Goal: Answer question/provide support: Share knowledge or assist other users

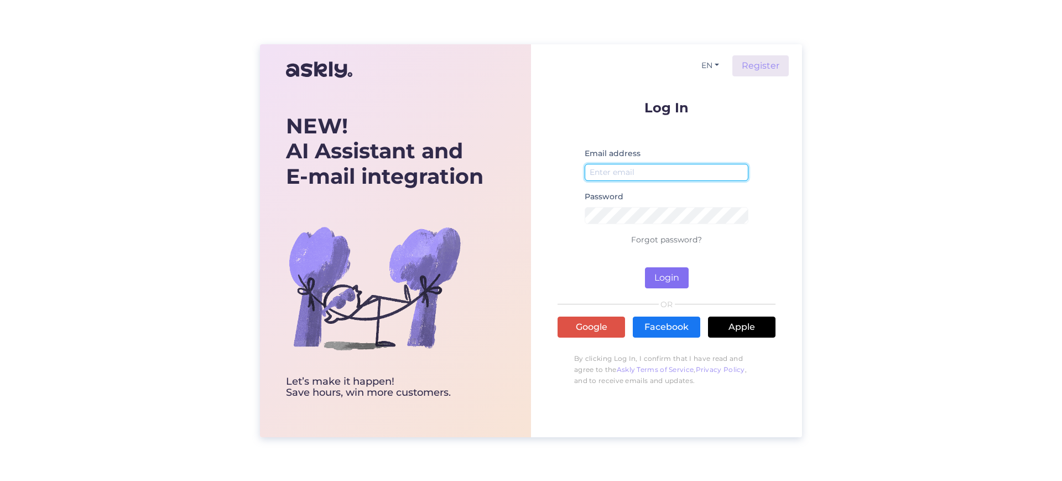
type input "[PERSON_NAME][EMAIL_ADDRESS][DOMAIN_NAME]"
click at [665, 274] on button "Login" at bounding box center [667, 277] width 44 height 21
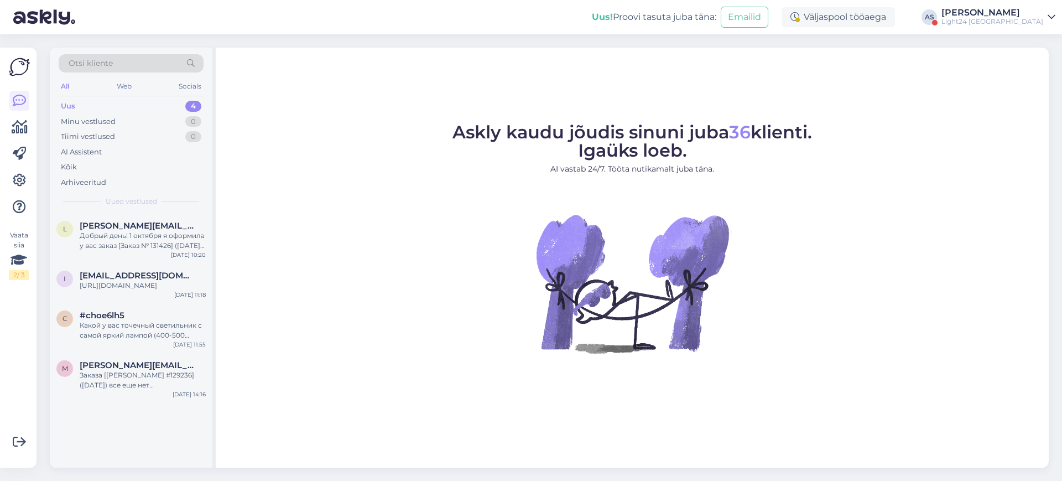
click at [1014, 10] on div "[PERSON_NAME]" at bounding box center [992, 12] width 102 height 9
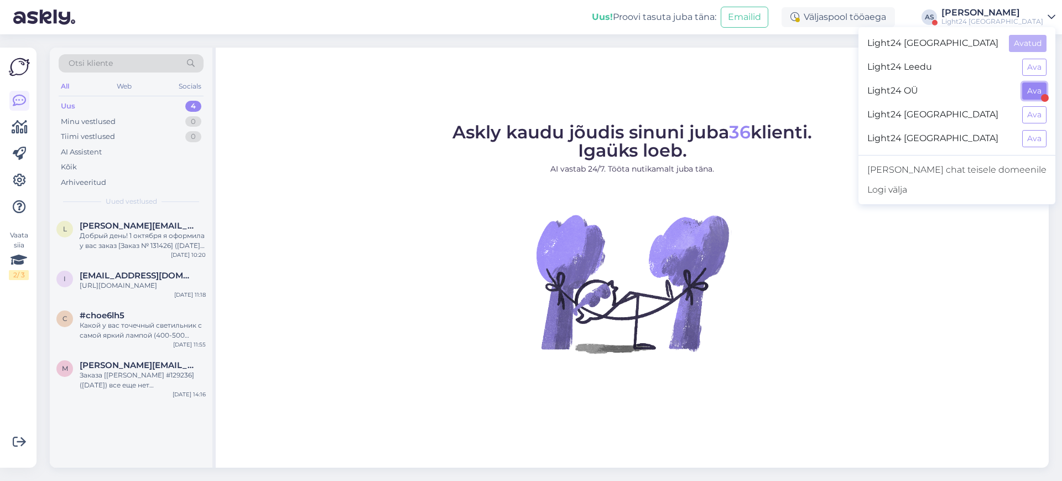
click at [1027, 92] on button "Ava" at bounding box center [1034, 90] width 24 height 17
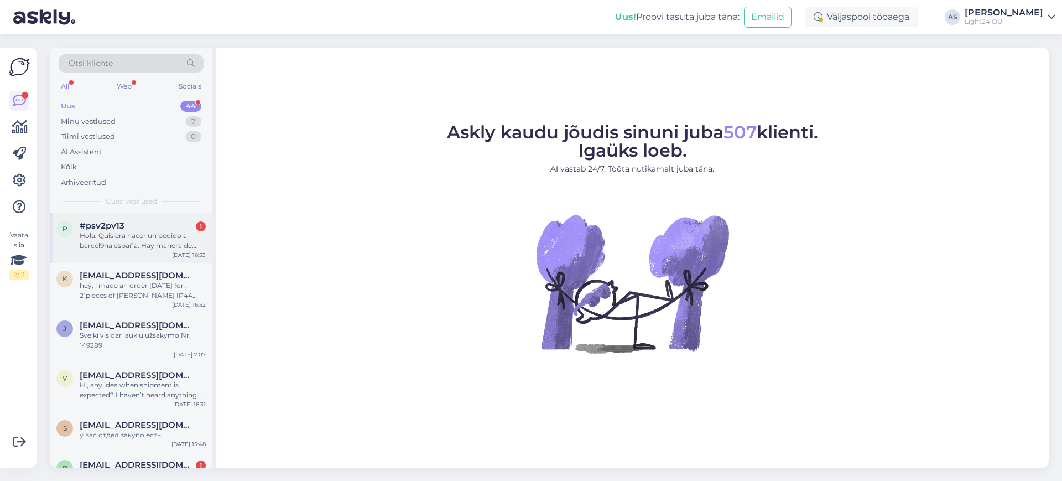
click at [126, 239] on div "Hola. Quisiera hacer un pedido a barcel9na españa. Hay manera de recibir el pro…" at bounding box center [143, 241] width 126 height 20
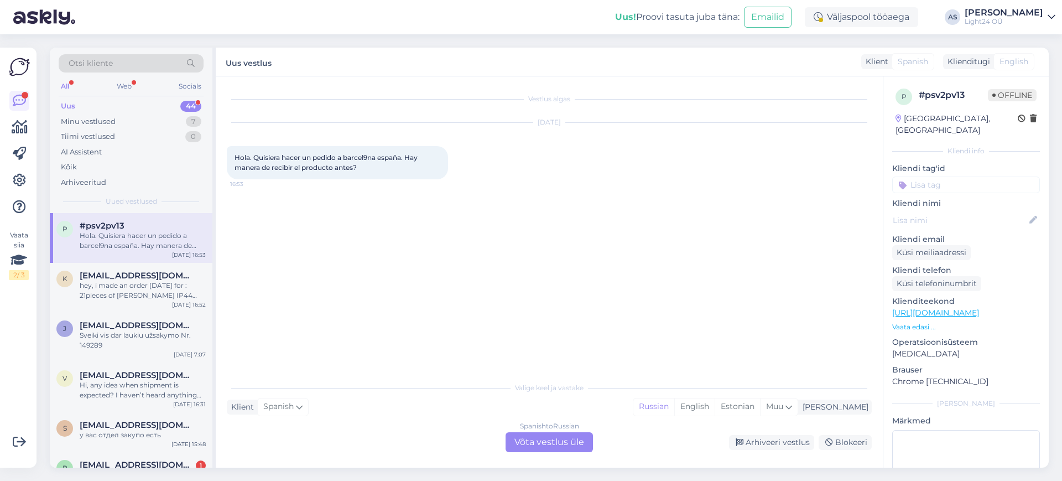
click at [558, 438] on div "Spanish to Russian Võta vestlus üle" at bounding box center [549, 442] width 87 height 20
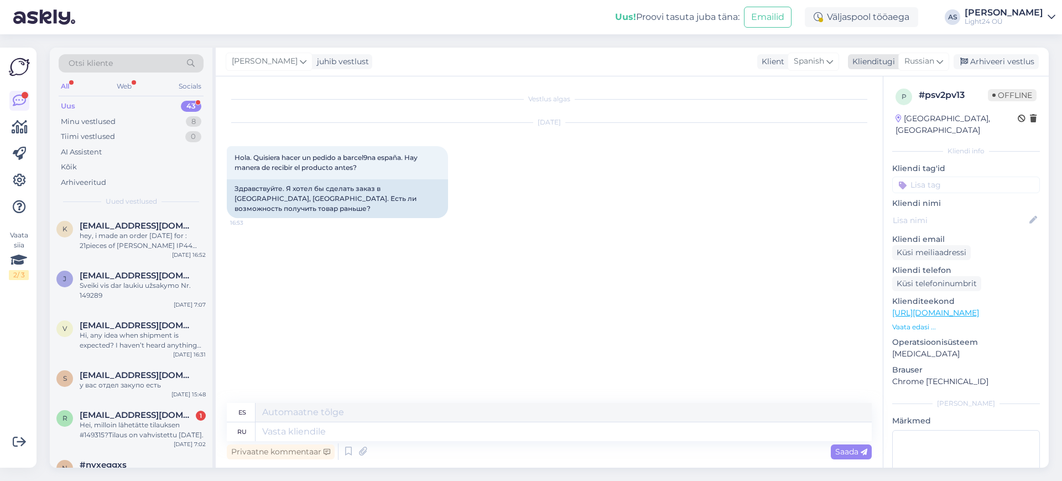
click at [938, 66] on icon at bounding box center [939, 61] width 7 height 12
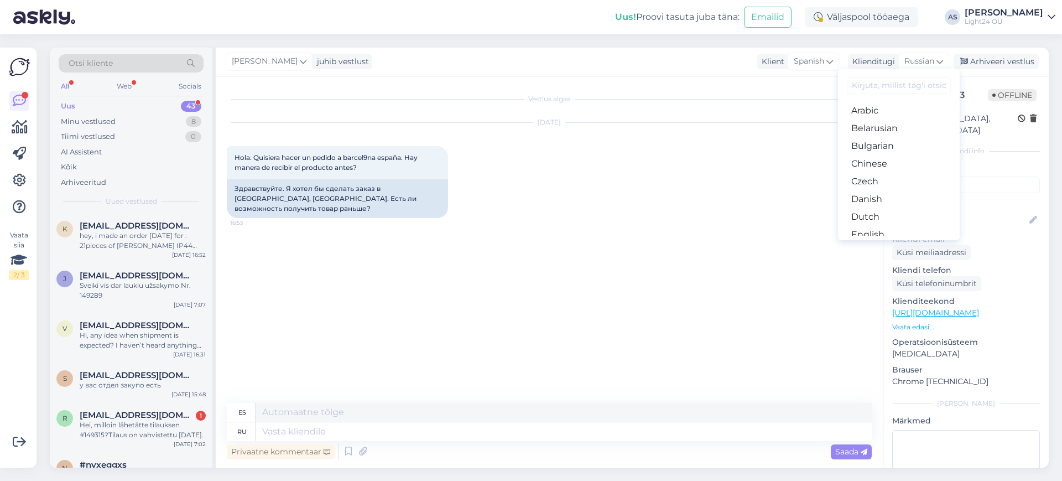
click at [884, 83] on input at bounding box center [899, 85] width 104 height 17
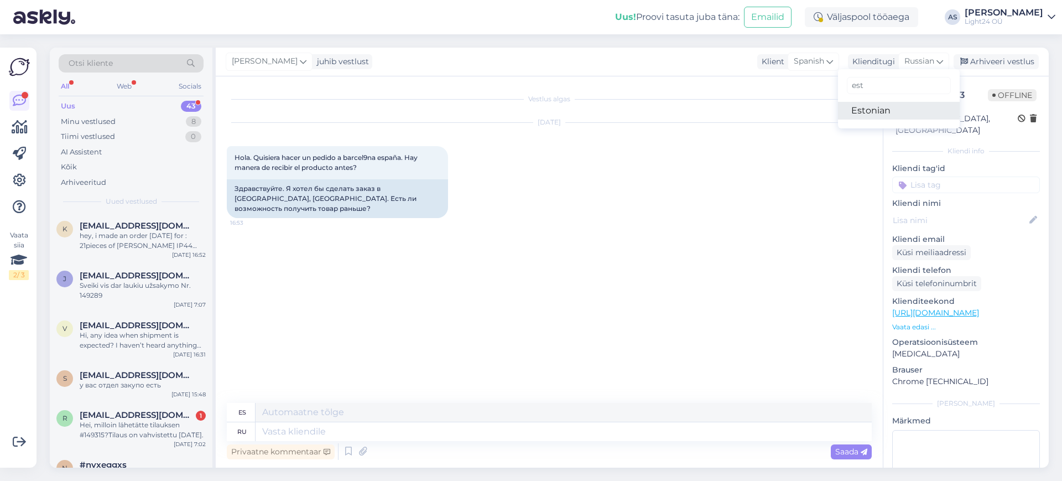
type input "est"
click at [869, 111] on link "Estonian" at bounding box center [899, 111] width 122 height 18
click at [324, 429] on textarea at bounding box center [564, 431] width 616 height 19
type textarea "Tere"
type textarea "Hola"
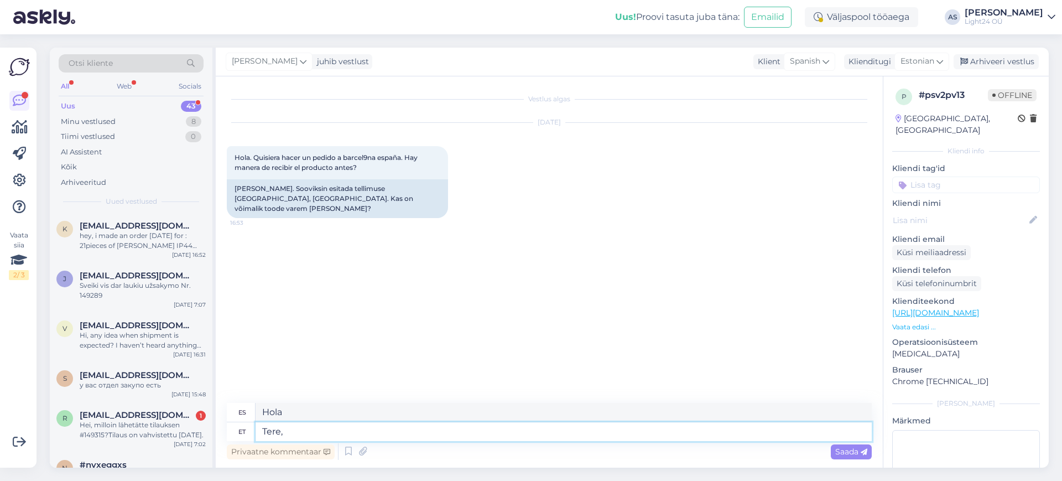
type textarea "Tere,"
type textarea "Hola,"
type textarea "Tere, millise"
type textarea "Hola, ¿cual?"
type textarea "Tere, millised t"
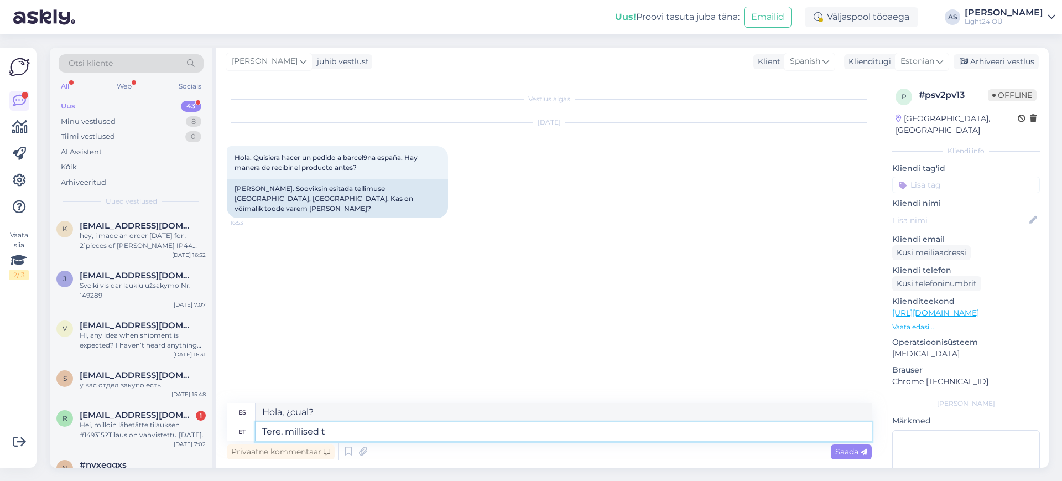
type textarea "Hola, ¿qué eres?"
type textarea "[PERSON_NAME], millised tooted te"
type textarea "Hola, ¿que productos?"
type textarea "[PERSON_NAME], millised tooted teid"
type textarea "Hola, ¿qué productos comercializas?"
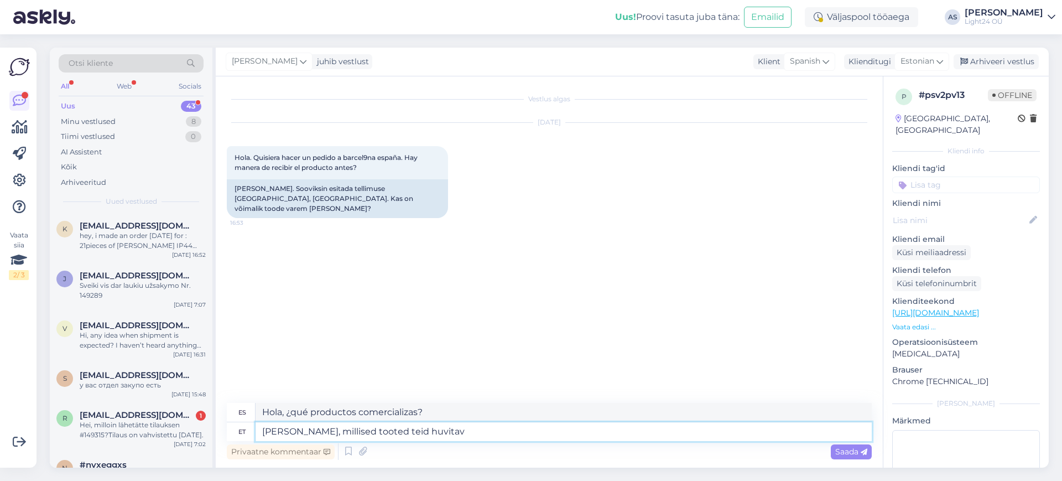
type textarea "[PERSON_NAME], millised tooted teid huvitava"
type textarea "Hola ¿en qué productos estás interesado?"
click at [287, 431] on textarea "[PERSON_NAME], millised tooted teid huvitavad?" at bounding box center [564, 431] width 616 height 19
type textarea "[PERSON_NAME] samillised tooted teid huvitavad?"
type textarea "Hola ¿estás interesado en alguno de los productos emoticones?"
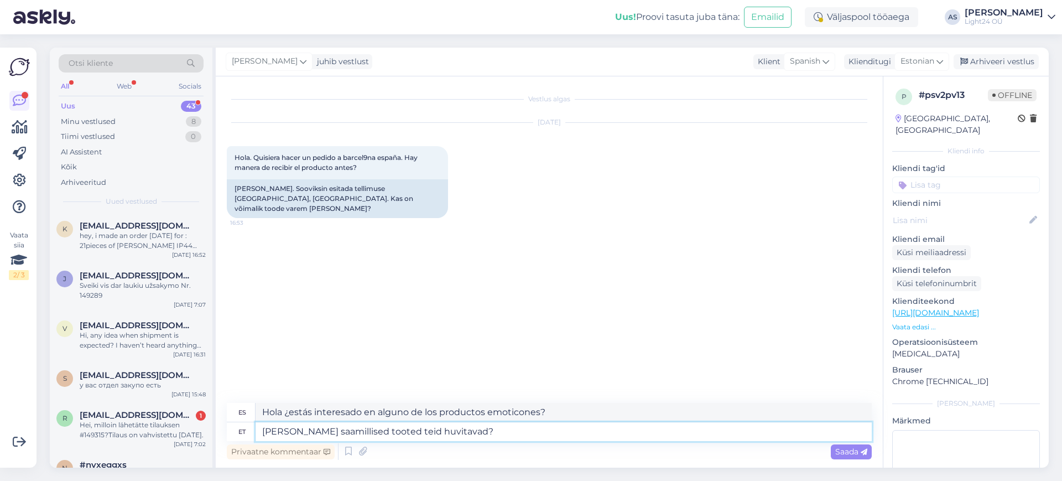
type textarea "[PERSON_NAME] saadmillised tooted teid huvitavad?"
type textarea "Hola, ¿en qué tipo de productos estás interesado?"
type textarea "[PERSON_NAME] saadamillised tooted teid huvitavad?"
type textarea "Hola ¿en qué productos estás interesado?"
type textarea "[PERSON_NAME] saadatmillised tooted teid huvitavad?"
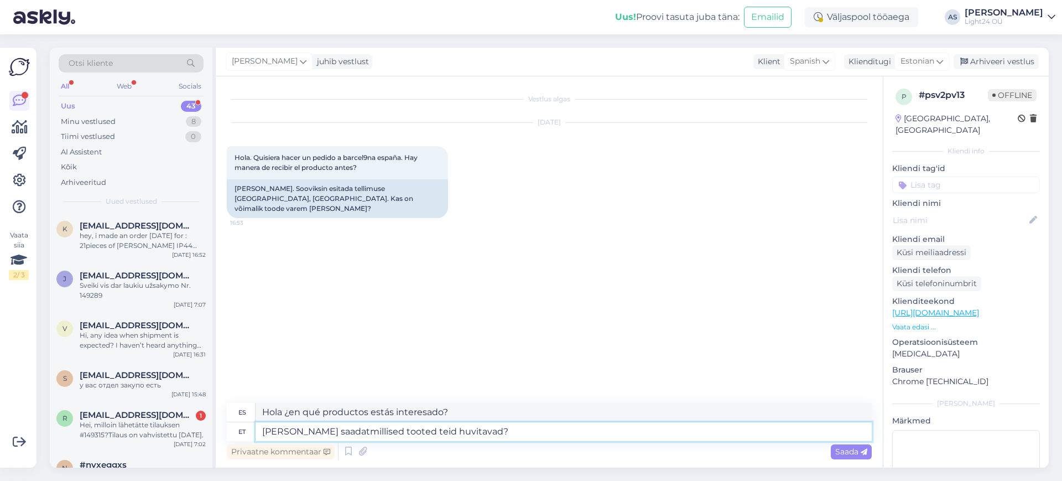
type textarea "Hola, ¿cuándo estás disponible?, ¿qué productos te interesan?"
type textarea "[PERSON_NAME] saadate millised tooted teid huvitavad?"
type textarea "Hola ¿en qué productos estás interesado?"
type textarea "[PERSON_NAME] saadate tmillised tooted teid huvitavad?"
type textarea "Hola, si me envias cuales productos te interesan?"
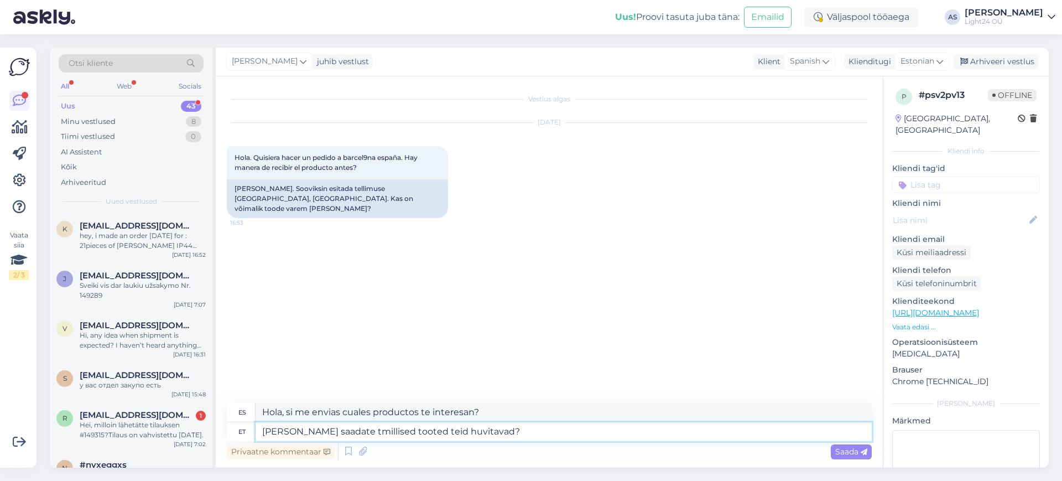
type textarea "[PERSON_NAME] saadate tomillised tooted teid huvitavad?"
type textarea "Hola, si me envías, ¿en qué productos estás interesado?"
type textarea "[PERSON_NAME] saadate tootmillised tooted teid huvitavad?"
type textarea "Hola, si envías a que productos estás interesado?"
type textarea "[PERSON_NAME] saadate tootemillised tooted teid huvitavad?"
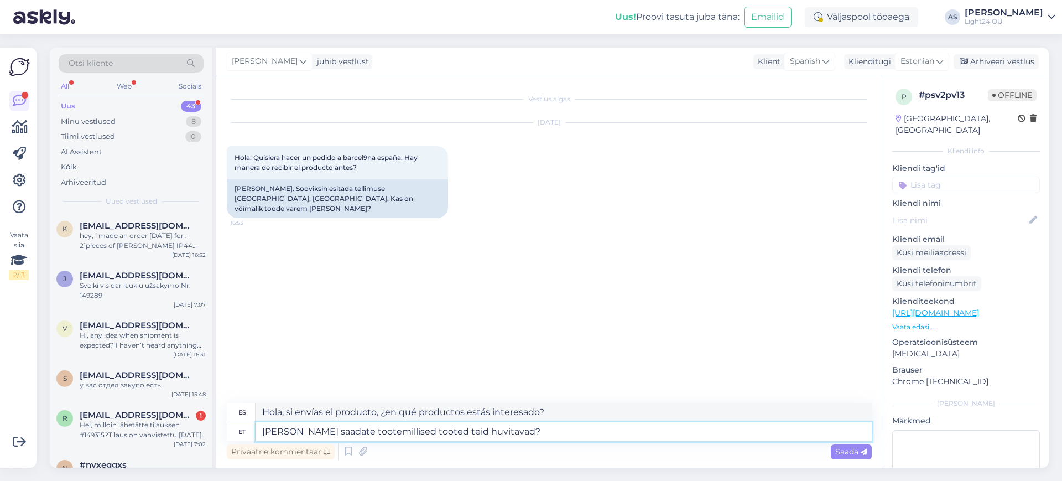
type textarea "Hola, si me envías, ¿qué productos te interesan?"
type textarea "[PERSON_NAME] saadate toote millised tooted teid huvitavad?"
type textarea "Hola, si envías el producto, ¿en qué productos estás interesado?"
type textarea "[PERSON_NAME] saadate toote limillised tooted teid huvitavad?"
type textarea "Hola, si envías el producto, ¿te interesan los siguientes productos?"
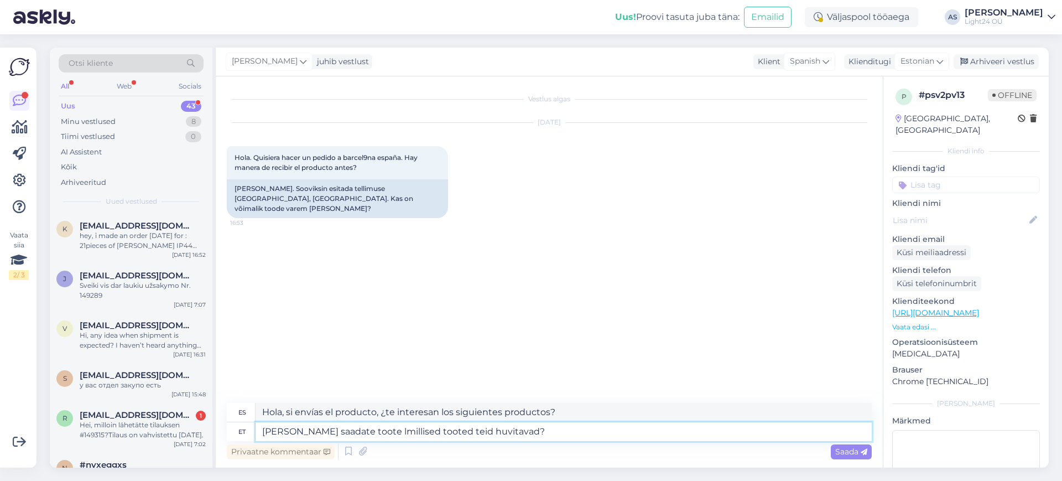
type textarea "[PERSON_NAME] saadate toote millised tooted teid huvitavad?"
type textarea "Hola, si envías el producto, ¿en qué productos estás interesado?"
type textarea "[PERSON_NAME] saadate toodmillised tooted teid huvitavad?"
type textarea "Hola, si me envías, ¿qué productos te interesan?"
type textarea "[PERSON_NAME] saadate toodemillised tooted teid huvitavad?"
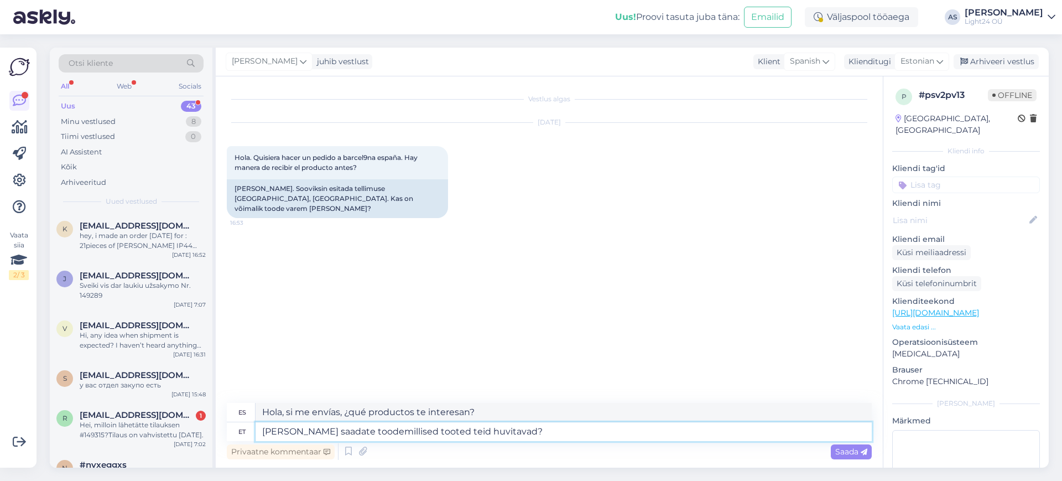
type textarea "Hola, si envías los productos, ¿en qué productos estás interesado?"
type textarea "[PERSON_NAME] saadate toodetmillised tooted teid huvitavad?"
type textarea "Hola, si envias productos, ¿en qué productos estás interesado?"
type textarea "[PERSON_NAME] saadate toodete millised tooted teid huvitavad?"
type textarea "Hola, si envias productos, ¿en qué productos estás interesado?"
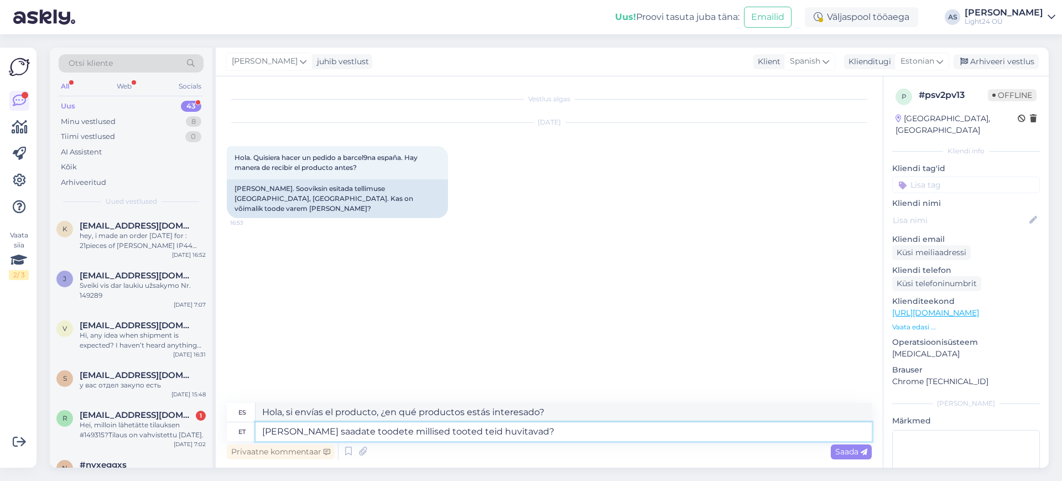
type textarea "[PERSON_NAME] saadate toodete lmillised tooted teid huvitavad?"
type textarea "Hola, si envías productos, ¿en qué productos estás interesado?"
type textarea "[PERSON_NAME] saadate toodete linmillised tooted teid huvitavad?"
type textarea "Hola, si me envias los productos que te interesan?"
type textarea "[PERSON_NAME] saadate toodete lingimillised tooted teid huvitavad?"
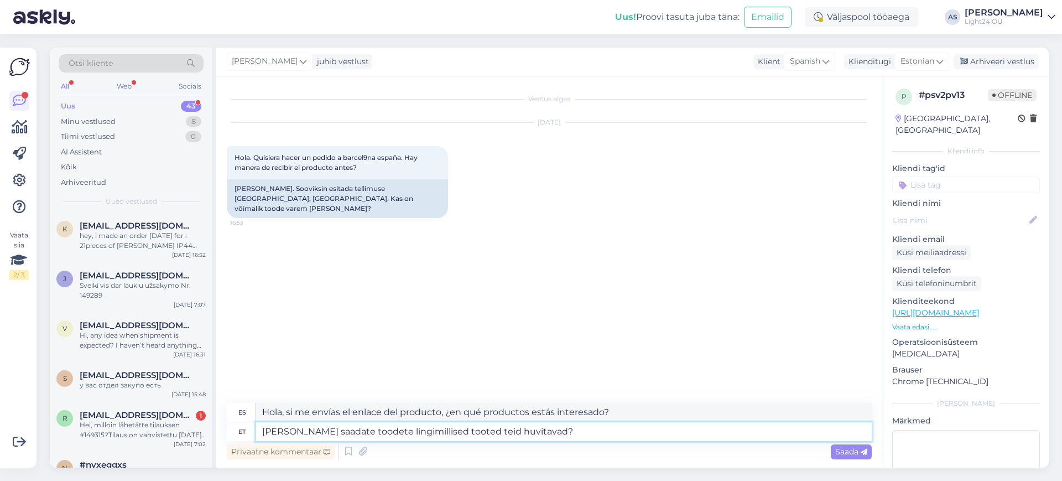
type textarea "Hola, si me envías la línea de productos, ¿en qué productos estás interesado?"
type textarea "[PERSON_NAME] saadate toodete lingidmillised tooted teid huvitavad?"
type textarea "Hola, si me envías el enlace del producto, ¿en qué productos estás interesado?"
type textarea "[PERSON_NAME] saadate toodete lingid,millised tooted teid huvitavad?"
type textarea "Hola, si envías enlaces de productos, ¿en qué productos estás interesado?"
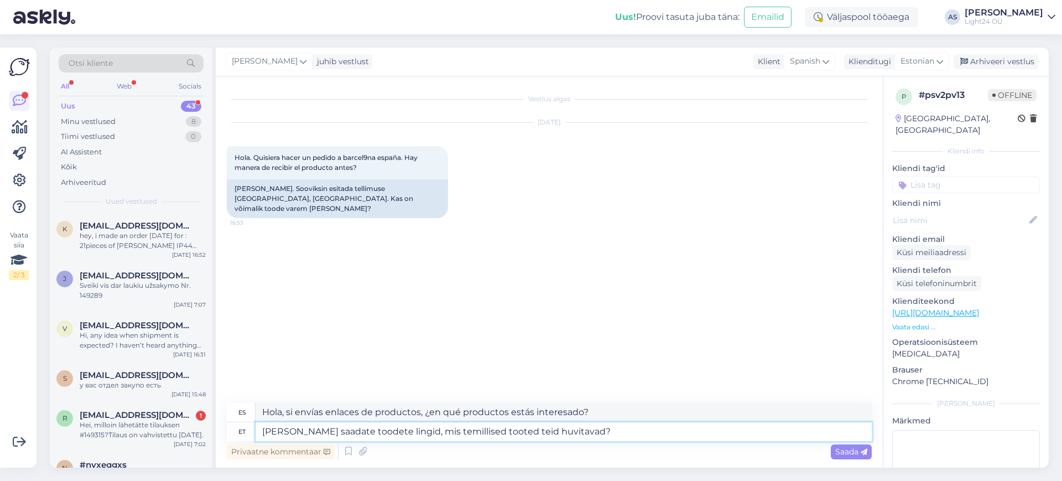
type textarea "[PERSON_NAME] saadate toodete lingid, mis teimillised tooted teid huvitavad?"
type textarea "Hola, si envías enlaces de productos, ¿en qué tipo de productos estás interesad…"
type textarea "[PERSON_NAME] saadate toodete lingid, mis teid millised tooted teid huvitavad?"
type textarea "Hola, si envías enlaces de productos, ¿en qué productos estás interesado?"
type textarea "[PERSON_NAME] saadate toodete lingid, mis teid humillised tooted teid huvitavad?"
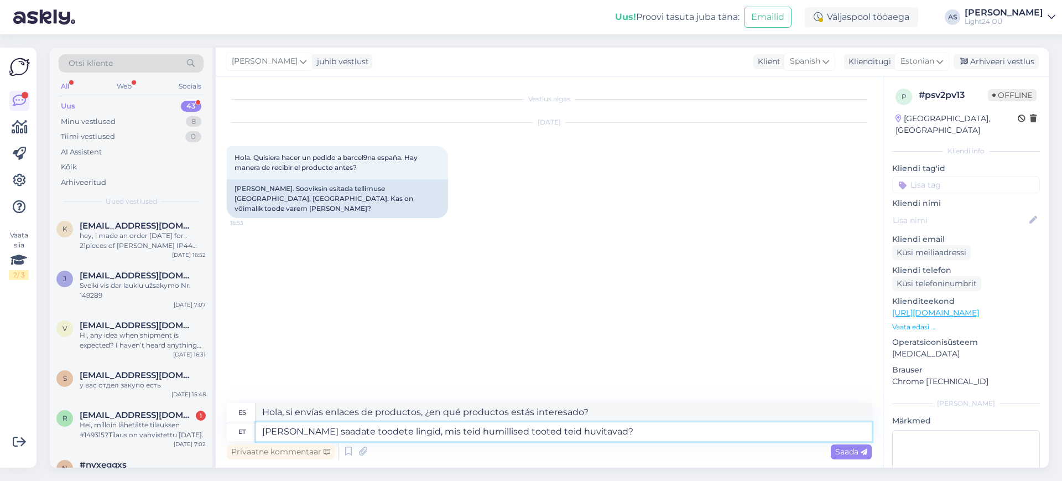
type textarea "Hola, si envías enlaces de productos, ¿en qué productos humillantes estás inter…"
type textarea "[PERSON_NAME] saadate toodete lingid, mis teid huvitmillised tooted teid huvita…"
type textarea "Hola, si me envias links a los productos que te interesan, ¿en qué productos es…"
type textarea "[PERSON_NAME] saadate toodete lingid, mis teid huvitavamillised tooted teid huv…"
type textarea "Hola, si me envias links de productos que te interesan, ¿en qué productos estás…"
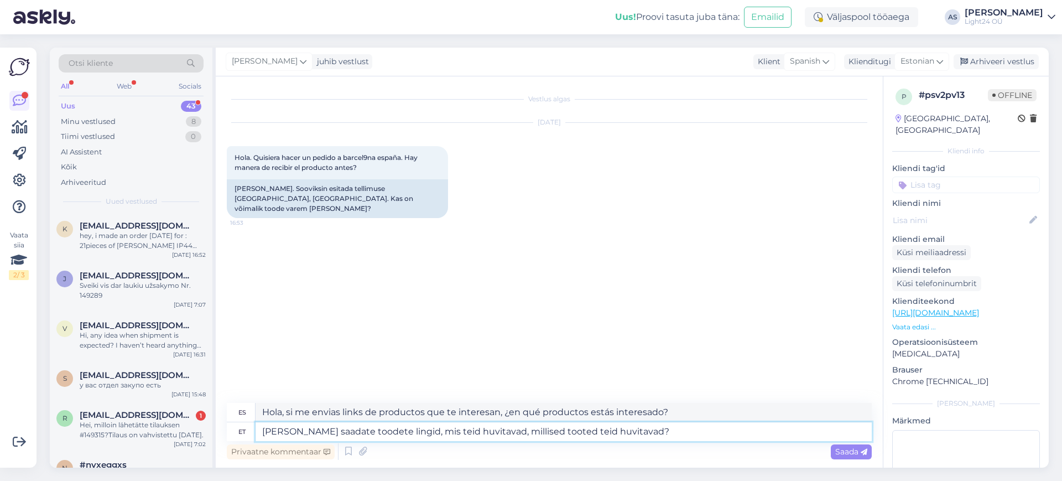
type textarea "[PERSON_NAME] saadate toodete lingid, mis teid huvitavad, smillised tooted teid…"
type textarea "Hola, si me envias links de productos que te interesan, ¿en cuales productos es…"
type textarea "[PERSON_NAME] saadate toodete lingid, mis teid huvitavad, simillised tooted tei…"
type textarea "Hola, si me envias links de productos que te interesan, smilies productos que t…"
type textarea "[PERSON_NAME] saadate toodete lingid, mis teid huvitavad, siismillised tooted t…"
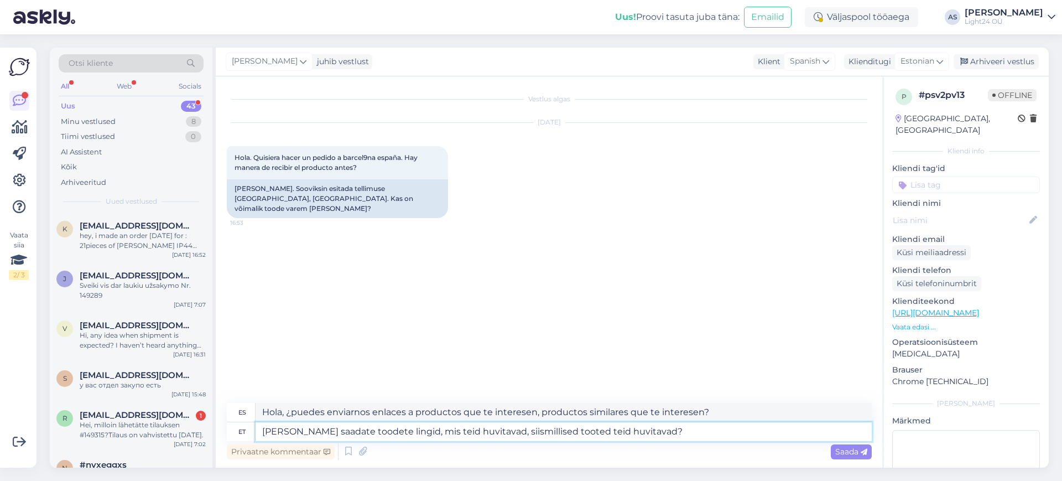
type textarea "Hola, si me envias links de productos que te interesan, ¿en qué tipo de product…"
type textarea "[PERSON_NAME] saadate toodete lingid, mis teid huvitavad, siis millised tooted …"
type textarea "Hola, si me envias links de productos que te interesan, ¿en qué productos estás…"
type textarea "[PERSON_NAME] saadate toodete lingid, mis teid huvitavad, siis oskamillised too…"
type textarea "Hola, si me envias links de productos que te interesan, ¿en qué tipo de product…"
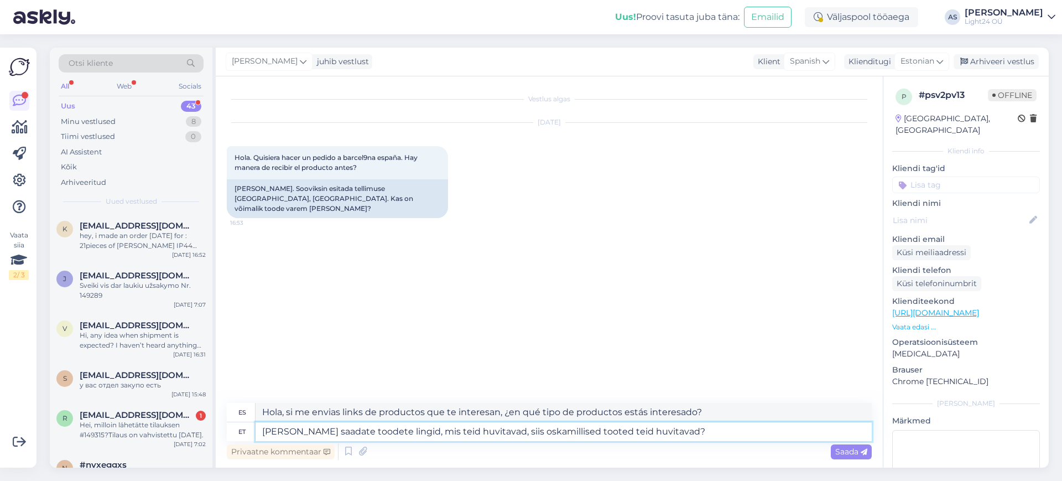
type textarea "[PERSON_NAME] saadate toodete lingid, mis teid huvitavad, siis oskanmillised to…"
type textarea "Hola, si me envias links de productos que te interesan, ¿en qué productos estás…"
type textarea "[PERSON_NAME] saadate toodete lingid, mis teid huvitavad, siis oskan millised t…"
type textarea "Hola, si me envias links de productos que te interesan ¿puedo saber en qué prod…"
type textarea "[PERSON_NAME] saadate toodete lingid, mis teid huvitavad, siis oskan öemillised…"
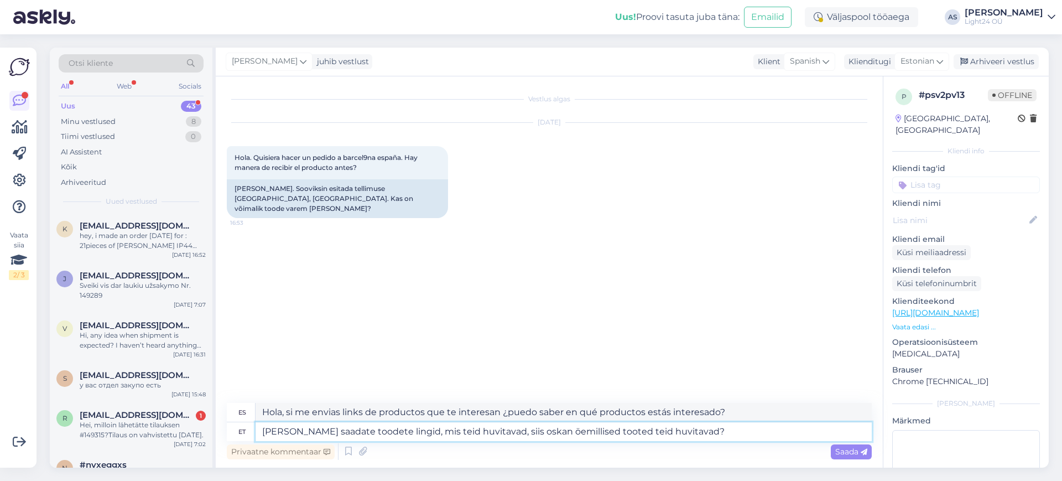
type textarea "Hola, si me envías enlaces de productos que te interesen, puedo decirte qué pro…"
type textarea "[PERSON_NAME] saadate toodete lingid, mis teid huvitavad, siis oskan öeldmillis…"
type textarea "Hola, si me envías enlaces a productos que te interesan, ¿puedo decirte qué pro…"
type textarea "[PERSON_NAME] saadate toodete lingid, mis teid huvitavad, siis oskan öeldamilli…"
type textarea "Hola, si me envías links de productos que te interesan ¿puedo decirte cuáles pr…"
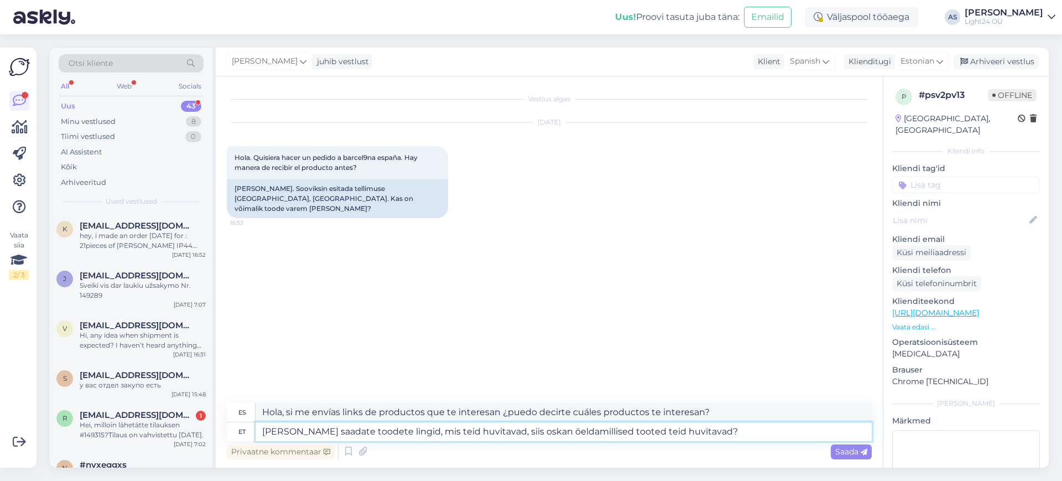
type textarea "[PERSON_NAME] saadate toodete lingid, mis teid huvitavad, siis oskan öelda,mill…"
type textarea "Hola, si me envías enlaces a productos que te interesan, ¿puedo decirte qué pro…"
type textarea "[PERSON_NAME] saadate toodete lingid, mis teid huvitavad, siis oskan öelda, kum…"
type textarea "Hola, si me envías links de productos que te interesan ¿puedo decirte qué produ…"
type textarea "[PERSON_NAME] saadate toodete lingid, mis teid huvitavad, siis oskan öelda, kui…"
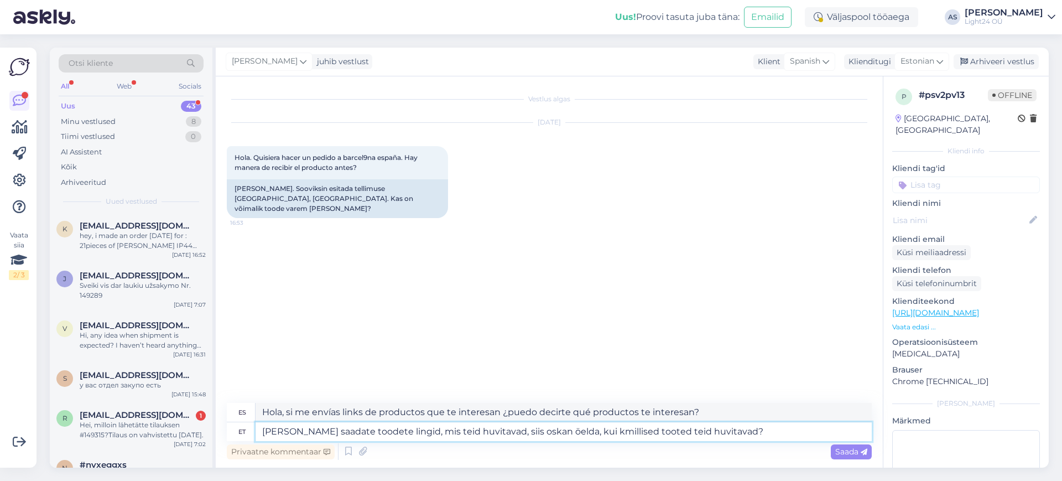
type textarea "Hola, si me envías enlaces a productos que te interesan, ¿puedo decirte qué tip…"
type textarea "[PERSON_NAME] saadate toodete lingid, mis teid huvitavad, siis oskan öelda, kui…"
type textarea "Hola, si me envías enlaces a productos que te interesan, ¿puedo decirte rápidam…"
type textarea "[PERSON_NAME] saadate toodete lingid, mis teid huvitavad, siis oskan öelda, kui…"
type textarea "Hola, si me envías links a los productos que te interesan, ¿te puedo decir rápi…"
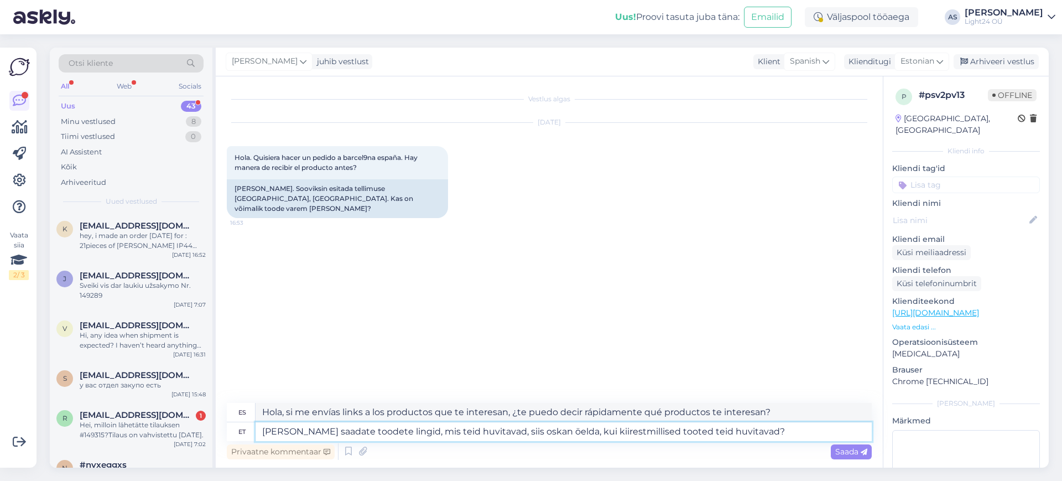
type textarea "[PERSON_NAME] saadate toodete lingid, mis teid huvitavad, siis oskan öelda, kui…"
type textarea "Hola, si me envías links de los productos que te interesan, te puedo decir lo a…"
type textarea "[PERSON_NAME] saadate toodete lingid, mis teid huvitavad, siis oskan öelda, kui…"
type textarea "Hola, si me envías enlaces a los productos que te interesan, ¿puedo decirte ráp…"
type textarea "[PERSON_NAME] saadate toodete lingid, mis teid huvitavad, siis oskan öelda, kui…"
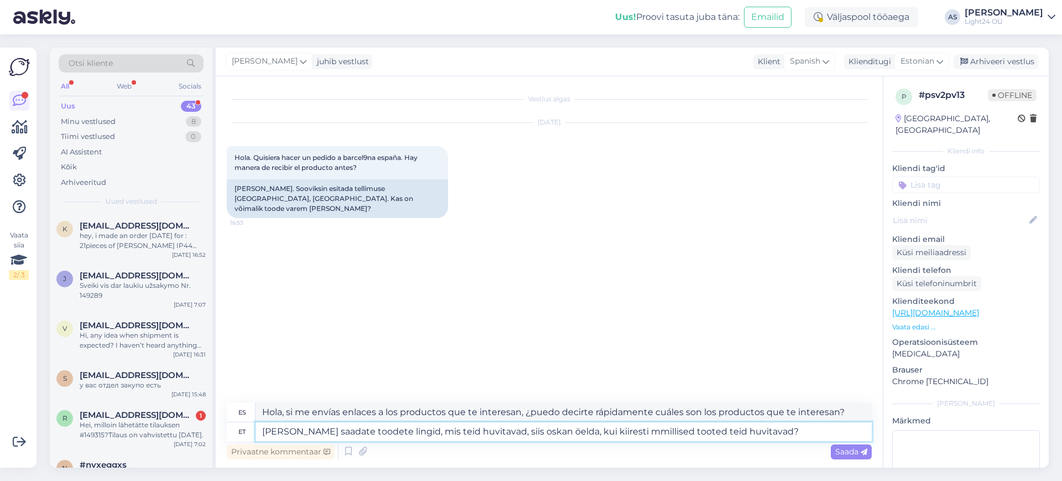
type textarea "Hola, si me envías enlaces a productos que te interesan, ¿puedo decirte rápidam…"
type textarea "[PERSON_NAME] saadate toodete lingid, mis teid huvitavad, siis oskan öelda, kui…"
type textarea "Hola, si me envías enlaces a productos que te interesen, te diré con qué rapide…"
type textarea "[PERSON_NAME] saadate toodete lingid, mis teid huvitavad, siis oskan öelda, kui…"
type textarea "Hola, si me envías enlaces a productos que te interesan, ¿puedo decirte con qué…"
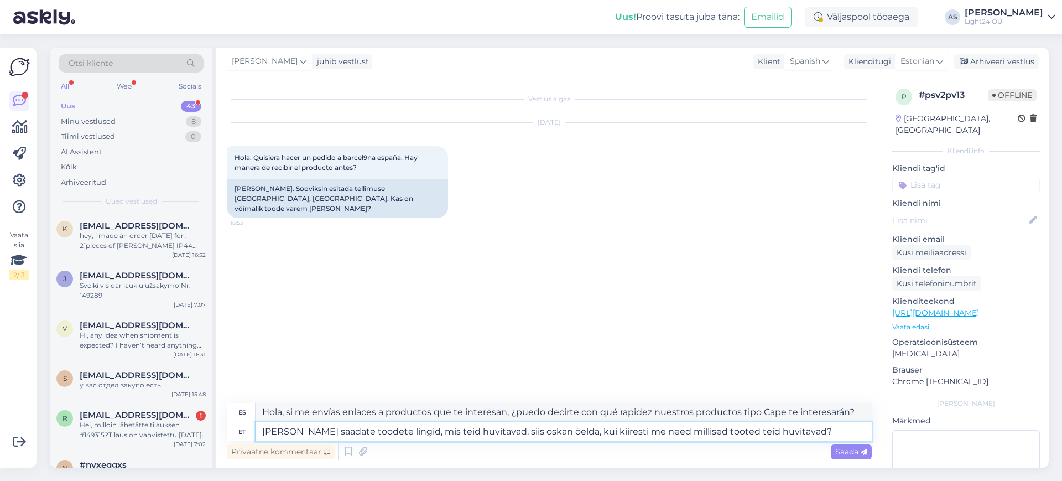
type textarea "[PERSON_NAME] saadate toodete lingid, mis teid huvitavad, siis oskan öelda, kui…"
type textarea "Hola, si me envías enlaces a productos que te interesan, puedo decirte cuánto t…"
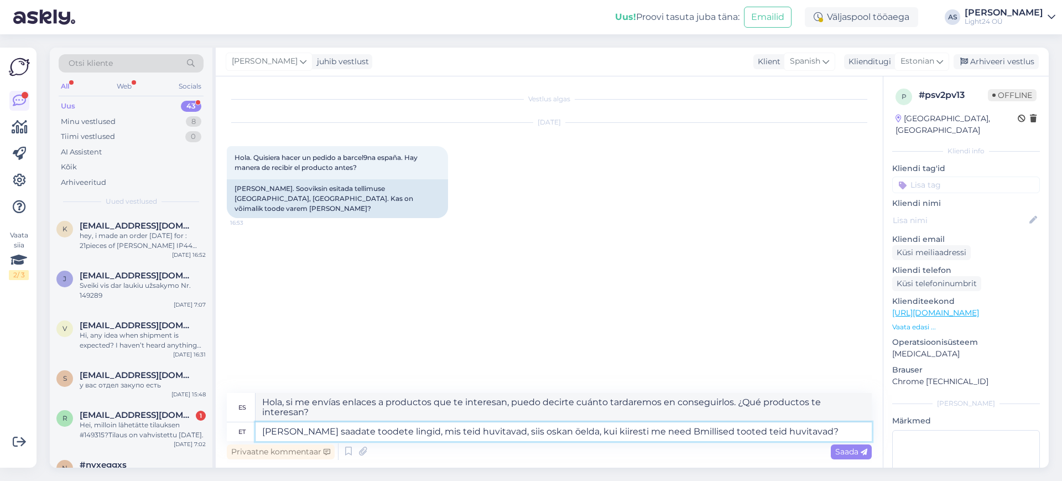
type textarea "[PERSON_NAME] saadate toodete lingid, mis teid huvitavad, siis oskan öelda, kui…"
type textarea "Hola, si me envías enlaces a productos que te interesen, puedo decirte cuánto t…"
type textarea "[PERSON_NAME] saadate toodete lingid, mis teid huvitavad, siis oskan öelda, kui…"
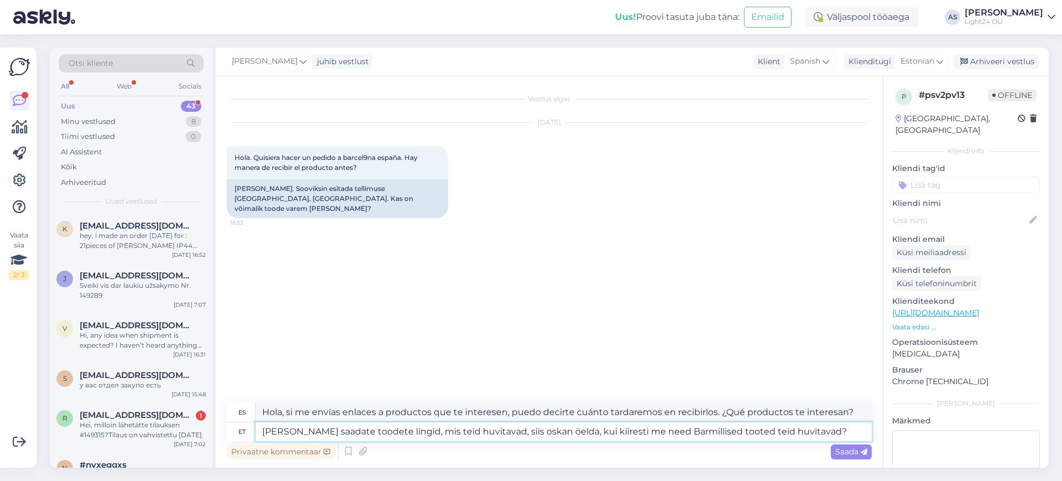
type textarea "Hola, si me envías enlaces a productos que te interesan, ¿puedo decirte con qué…"
type textarea "[PERSON_NAME] saadate toodete lingid, mis teid huvitavad, siis oskan öelda, kui…"
type textarea "Hola, si me envías enlaces a productos que te interesan, ¿puedo decirte con qué…"
type textarea "[PERSON_NAME] saadate toodete lingid, mis teid huvitavad, siis oskan öelda, kui…"
type textarea "Hola, si me envías enlaces a productos que te interesen, puedo decirte con qué …"
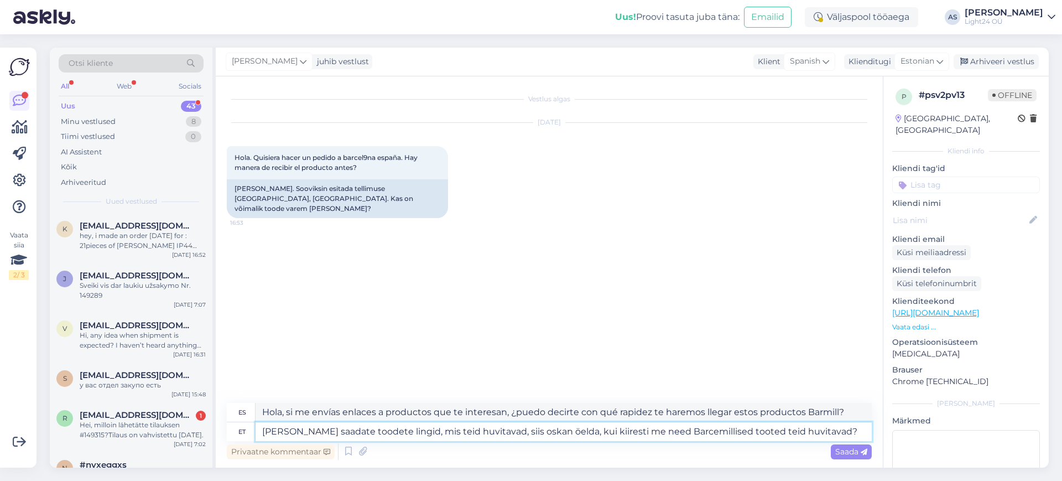
type textarea "[PERSON_NAME] saadate toodete lingid, mis teid huvitavad, siis oskan öelda, kui…"
type textarea "Hola, si me envías enlaces a productos que te interesan, ¿puedo decirte con qué…"
type textarea "[PERSON_NAME] saadate toodete lingid, mis teid huvitavad, siis oskan öelda, kui…"
type textarea "Hola, si me envías enlaces a productos que te interesen, puedo decirte con qué …"
type textarea "[PERSON_NAME] saadate toodete lingid, mis teid huvitavad, siis oskan öelda, kui…"
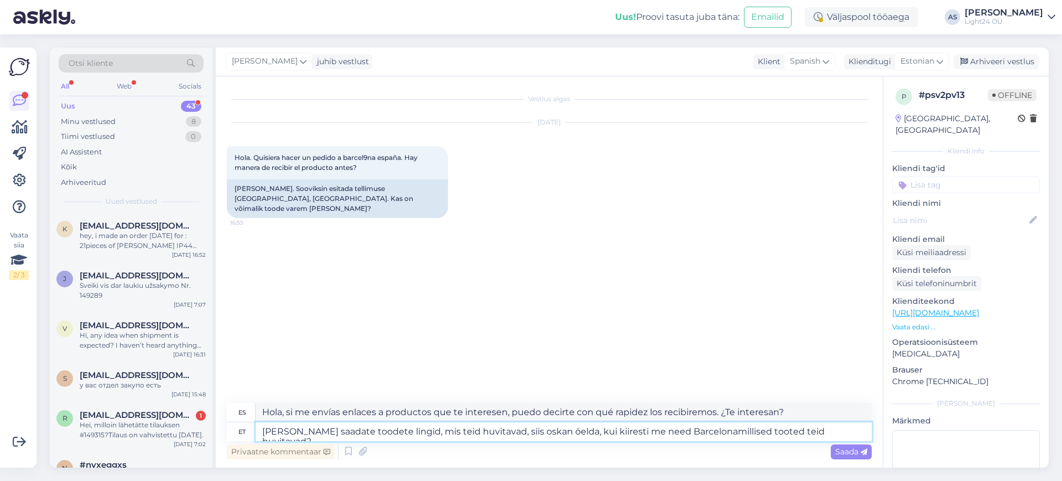
type textarea "Hola, si me envías links de productos que te interesan, ¿te puedo decir con qué…"
type textarea "[PERSON_NAME] saadate toodete lingid, mis teid huvitavad, siis oskan öelda, kui…"
type textarea "Hola, si me envías los enlaces de los productos que te interesan, puedo decirte…"
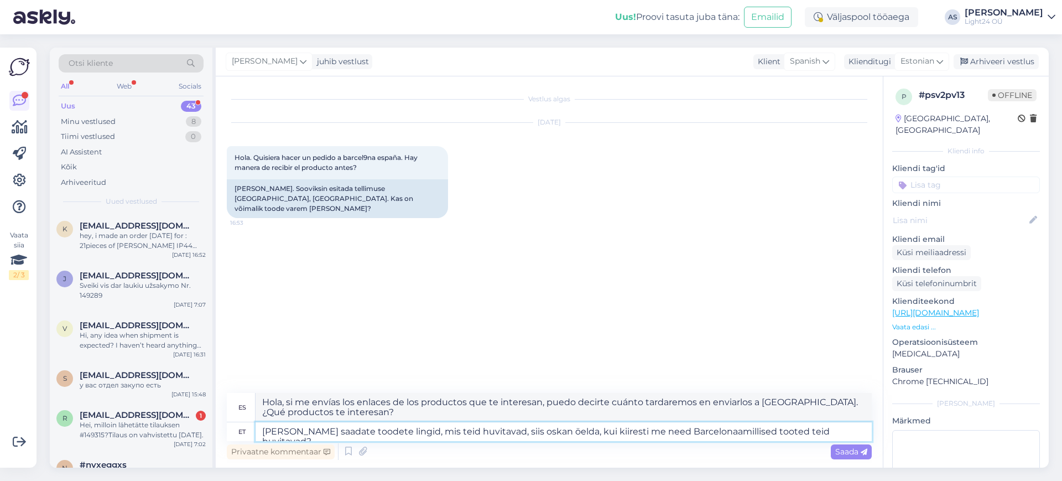
type textarea "[PERSON_NAME] saadate toodete lingid, mis teid huvitavad, siis oskan öelda, kui…"
type textarea "Hola, si me envías enlaces a productos que te interesen, ¿te puedo decir con qu…"
type textarea "[PERSON_NAME] saadate toodete lingid, mis teid huvitavad, siis oskan öelda, kui…"
type textarea "Hola, si me envías enlaces a productos que te interesen, puedo decirte cuánto t…"
type textarea "[PERSON_NAME] saadate toodete lingid, mis teid huvitavad, siis oskan öelda, kui…"
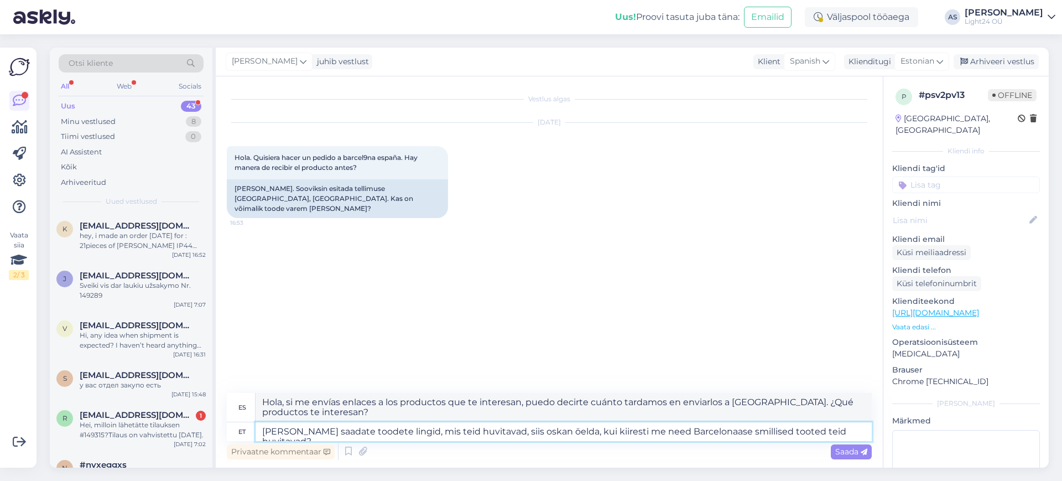
type textarea "Hola, si me envías enlaces a productos que te interesen, ¿puedo decirte con qué…"
type textarea "[PERSON_NAME] saadate toodete lingid, mis teid huvitavad, siis oskan öelda, kui…"
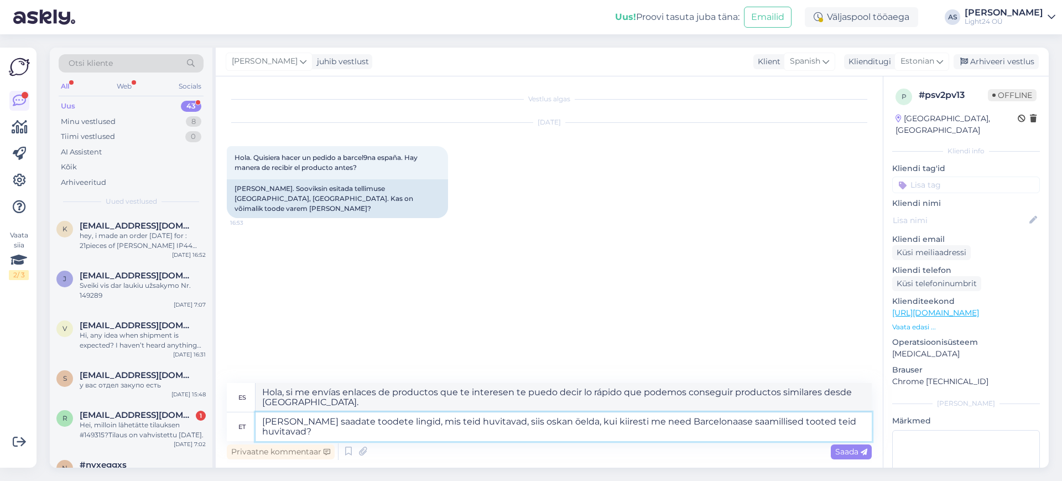
type textarea "Hola, si me envías enlaces a productos que te interesen, puedo decirte cuánto t…"
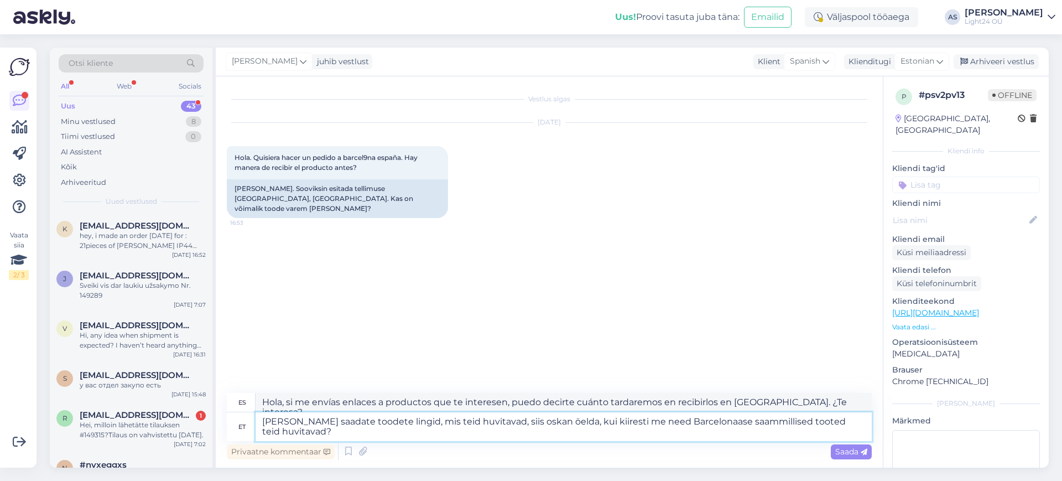
type textarea "[PERSON_NAME] saadate toodete lingid, mis teid huvitavad, siis oskan öelda, kui…"
type textarea "Hola, si me envías los enlaces de los productos que te interesan, puedo decirte…"
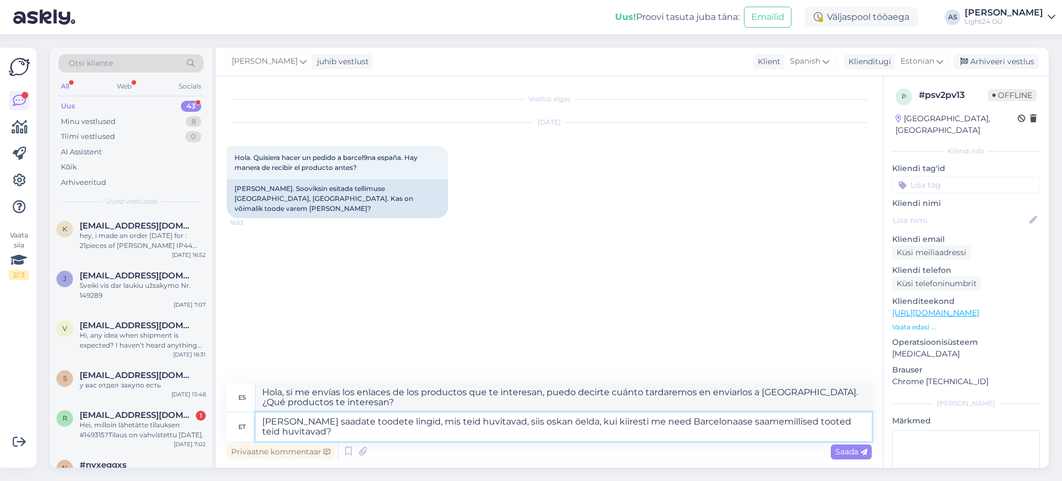
click at [695, 425] on textarea "[PERSON_NAME] saadate toodete lingid, mis teid huvitavad, siis oskan öelda, kui…" at bounding box center [564, 426] width 616 height 29
drag, startPoint x: 742, startPoint y: 421, endPoint x: 785, endPoint y: 432, distance: 44.0
click at [785, 432] on textarea "[PERSON_NAME] saadate toodete lingid, mis teid huvitavad, siis oskan öelda, kui…" at bounding box center [564, 426] width 616 height 29
type textarea "[PERSON_NAME] saadate toodete lingid, mis teid huvitavad, siis oskan öelda, kui…"
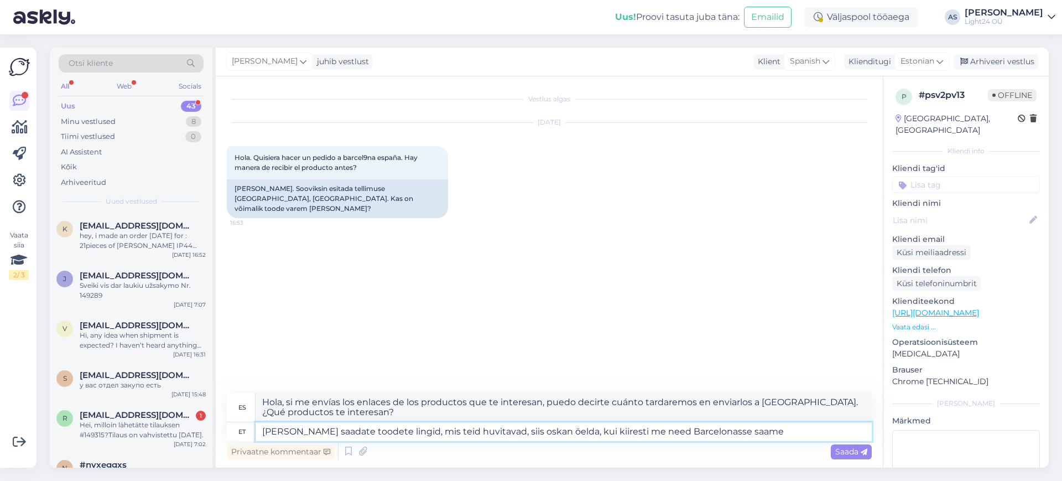
type textarea "Hola, si me envías los links de los productos que te interesan te puedo decir e…"
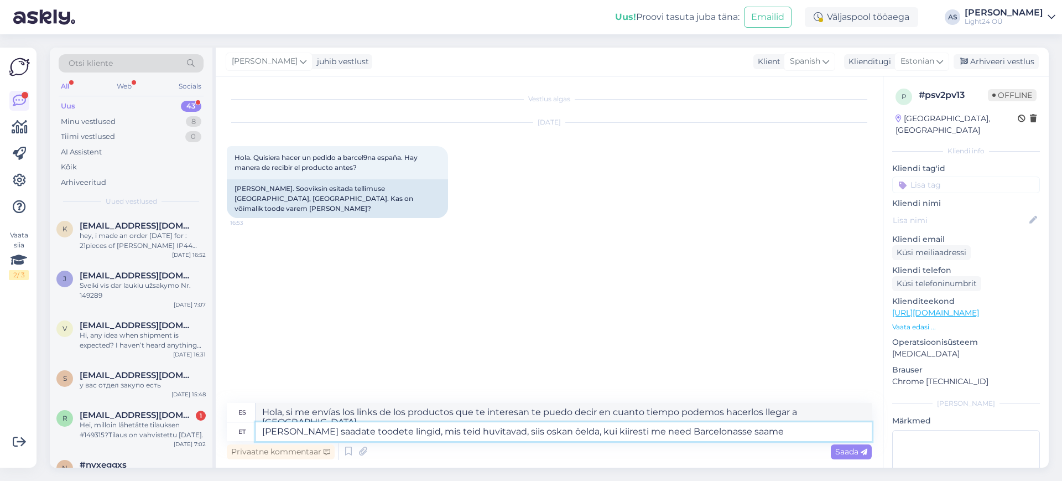
type textarea "[PERSON_NAME] saadate toodete lingid, mis teid huvitavad, siis oskan öelda, kui…"
click at [859, 442] on div "Privaatne kommentaar Saada" at bounding box center [549, 451] width 645 height 21
click at [845, 450] on span "Saada" at bounding box center [851, 451] width 32 height 10
